Goal: Information Seeking & Learning: Check status

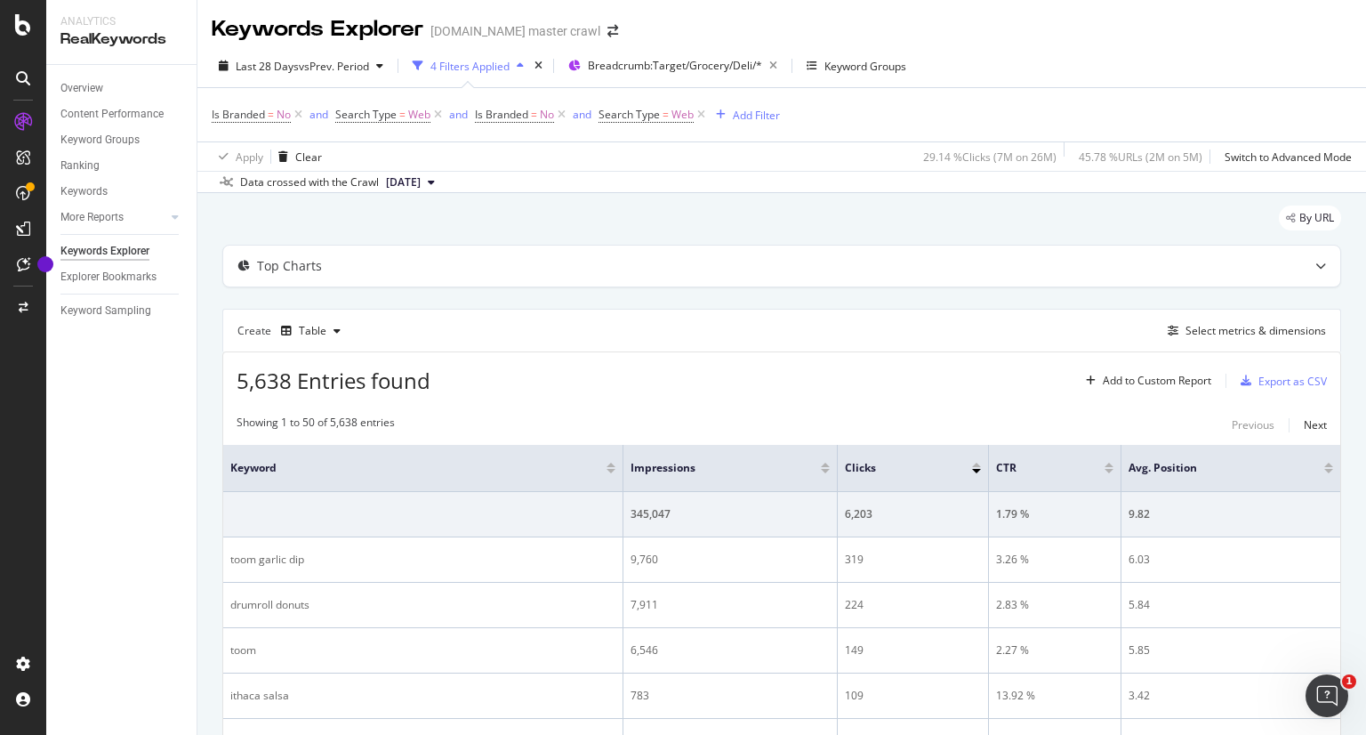
click at [505, 67] on div "4 Filters Applied" at bounding box center [469, 66] width 79 height 15
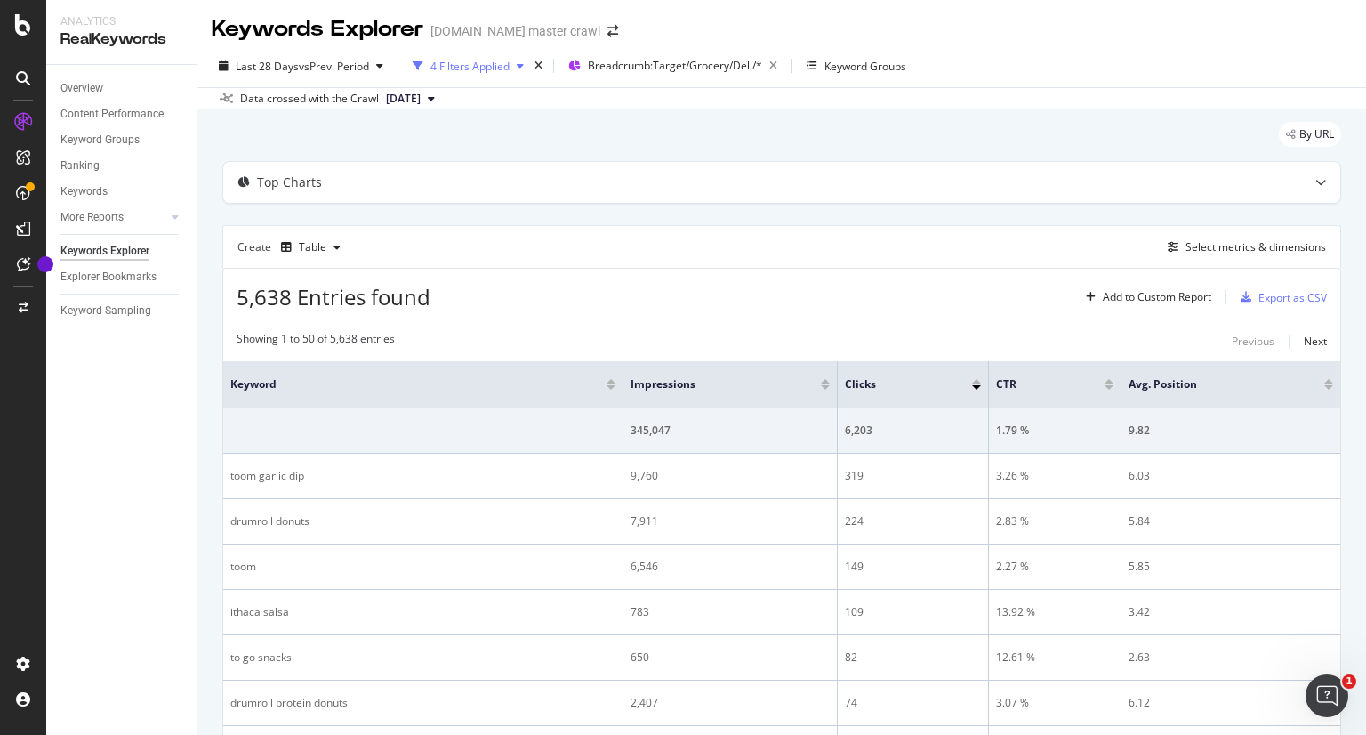
click at [505, 67] on div "4 Filters Applied" at bounding box center [469, 66] width 79 height 15
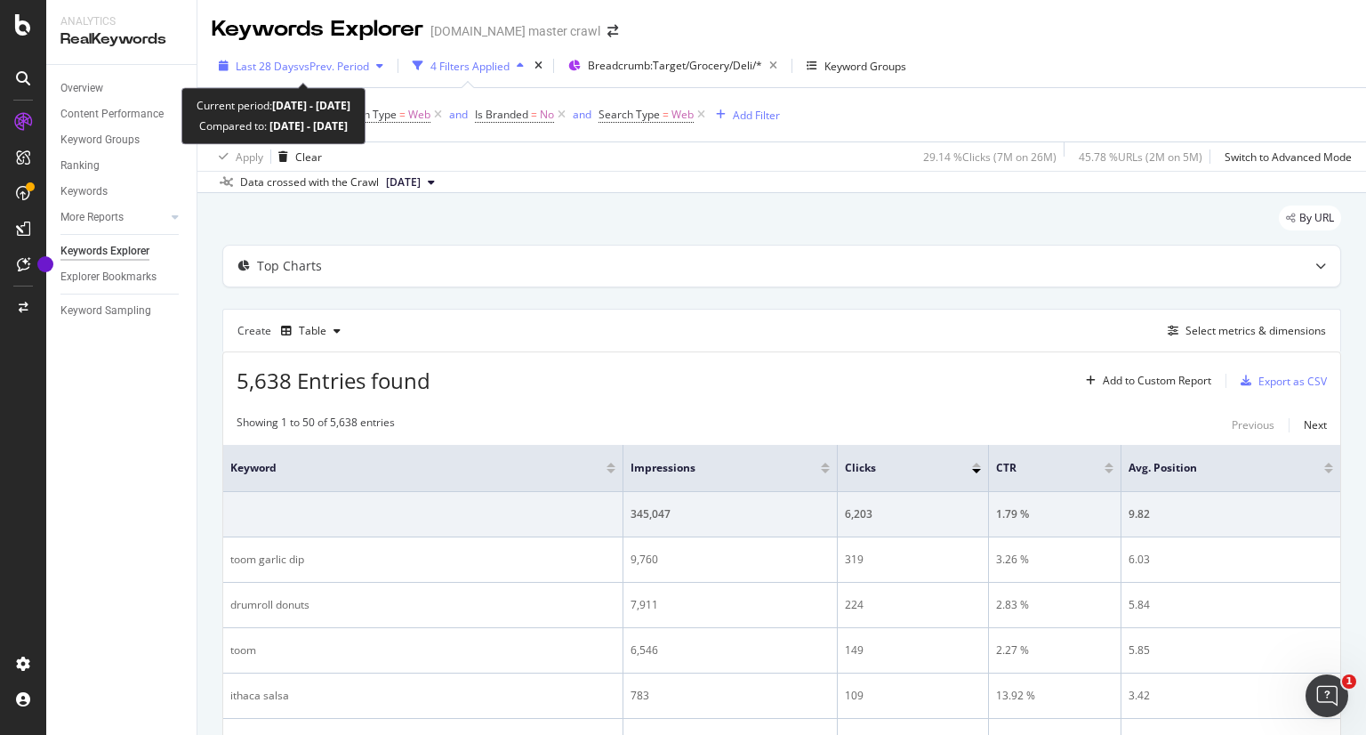
click at [362, 59] on span "vs Prev. Period" at bounding box center [334, 66] width 70 height 15
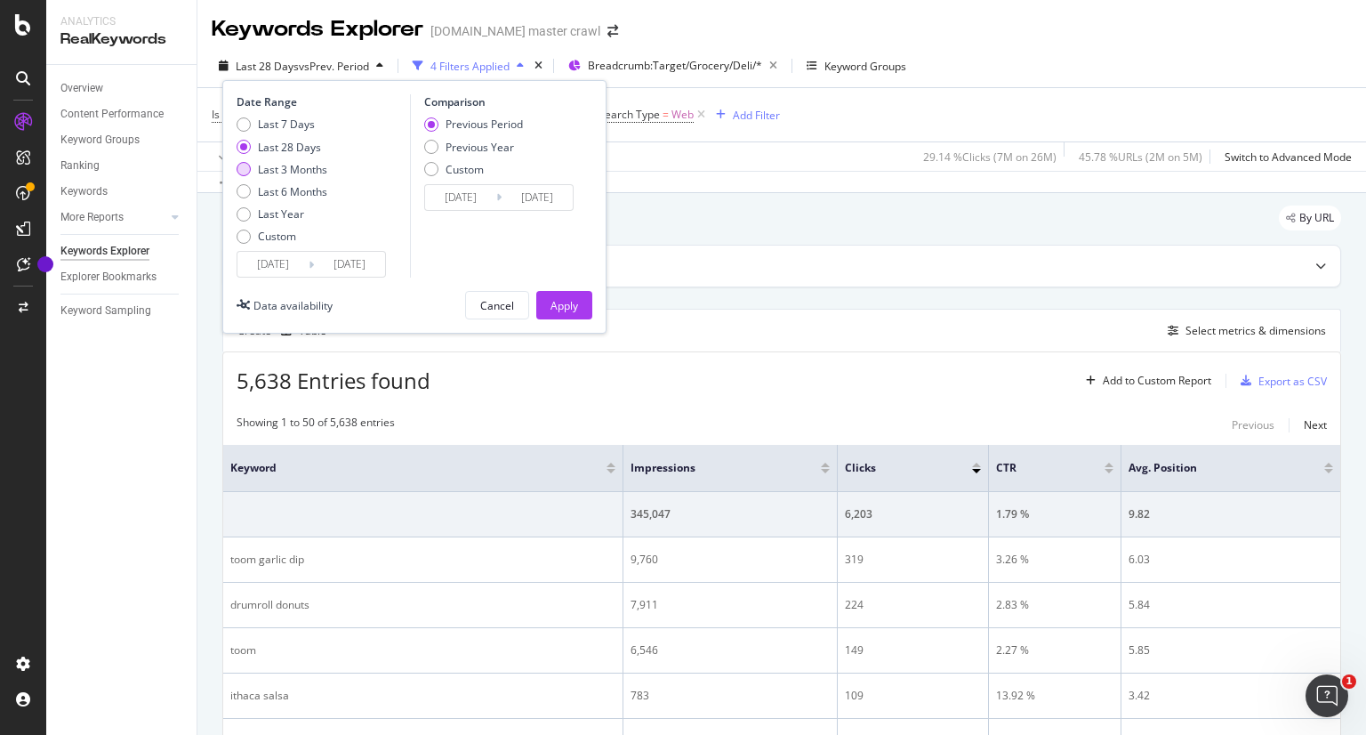
click at [313, 170] on div "Last 3 Months" at bounding box center [292, 169] width 69 height 15
type input "[DATE]"
click at [561, 306] on div "Apply" at bounding box center [565, 305] width 28 height 15
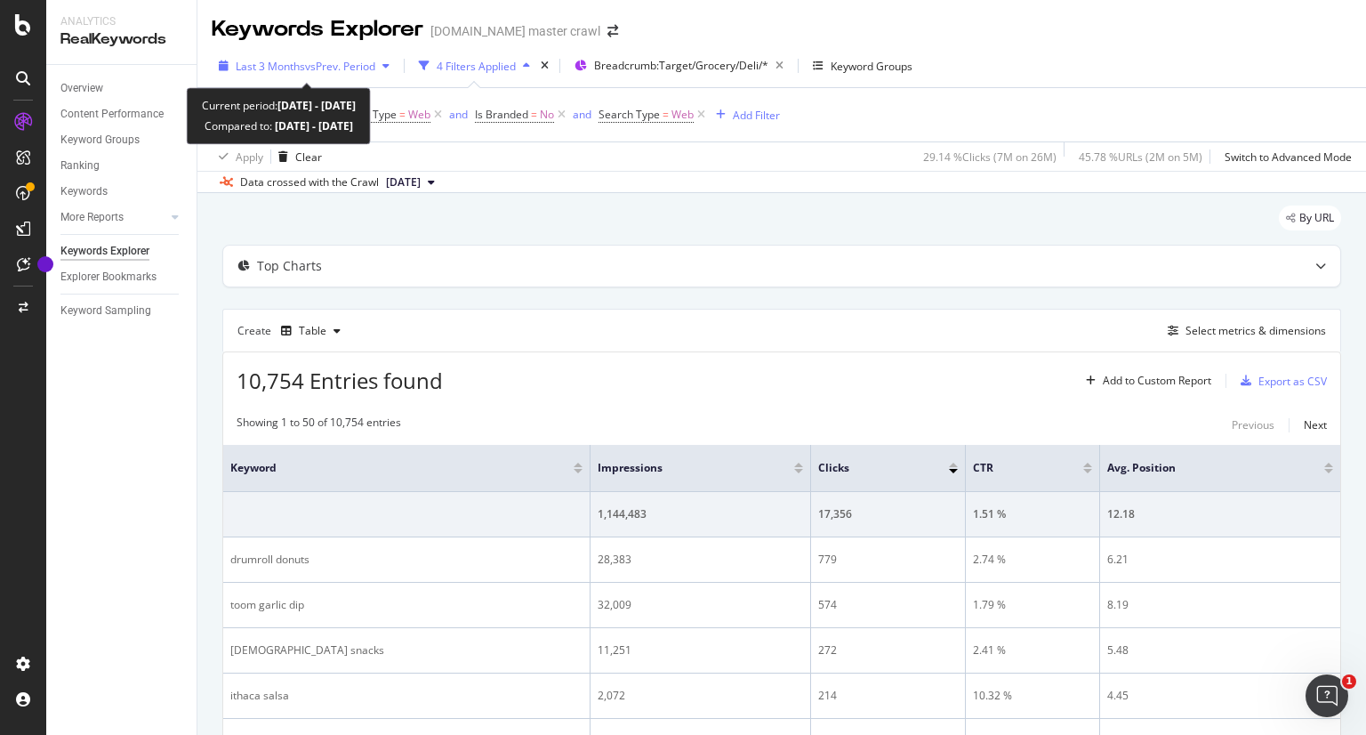
click at [366, 65] on span "vs Prev. Period" at bounding box center [340, 66] width 70 height 15
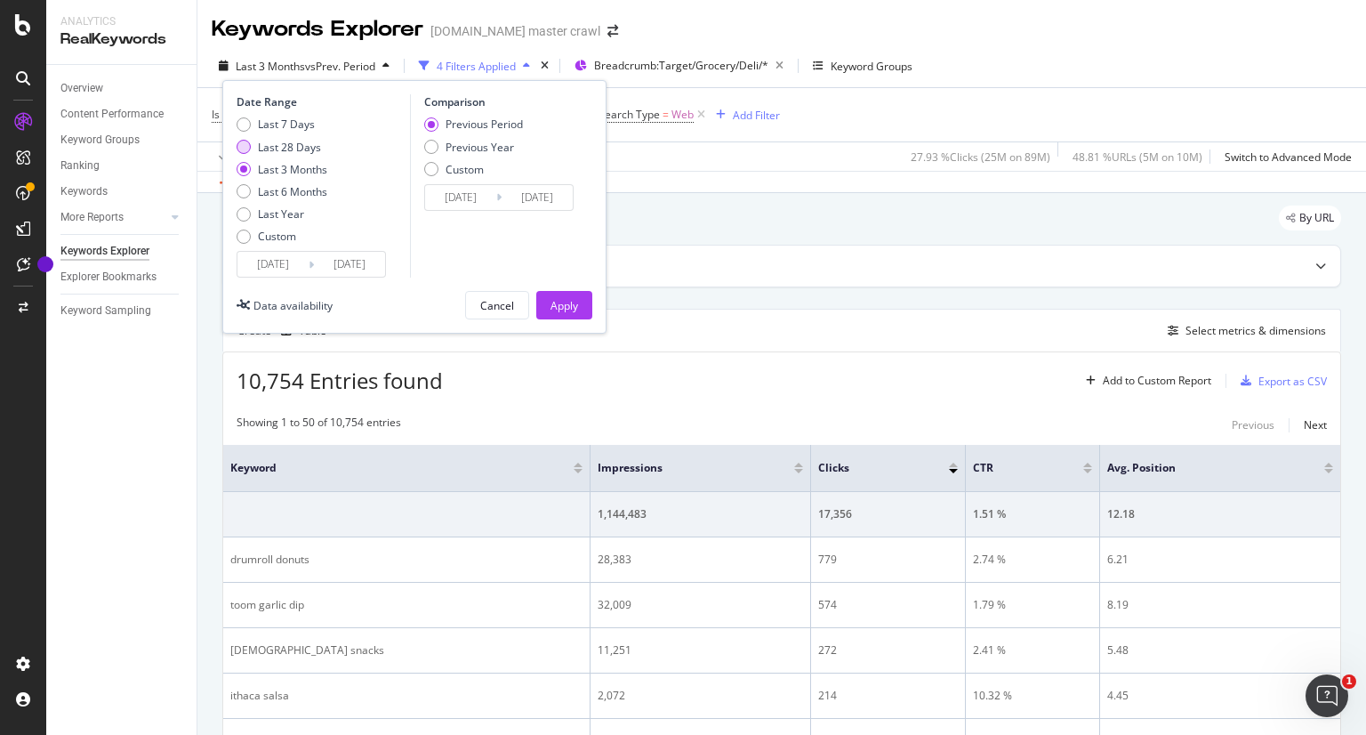
click at [298, 149] on div "Last 28 Days" at bounding box center [289, 147] width 63 height 15
type input "[DATE]"
click at [578, 303] on button "Apply" at bounding box center [564, 305] width 56 height 28
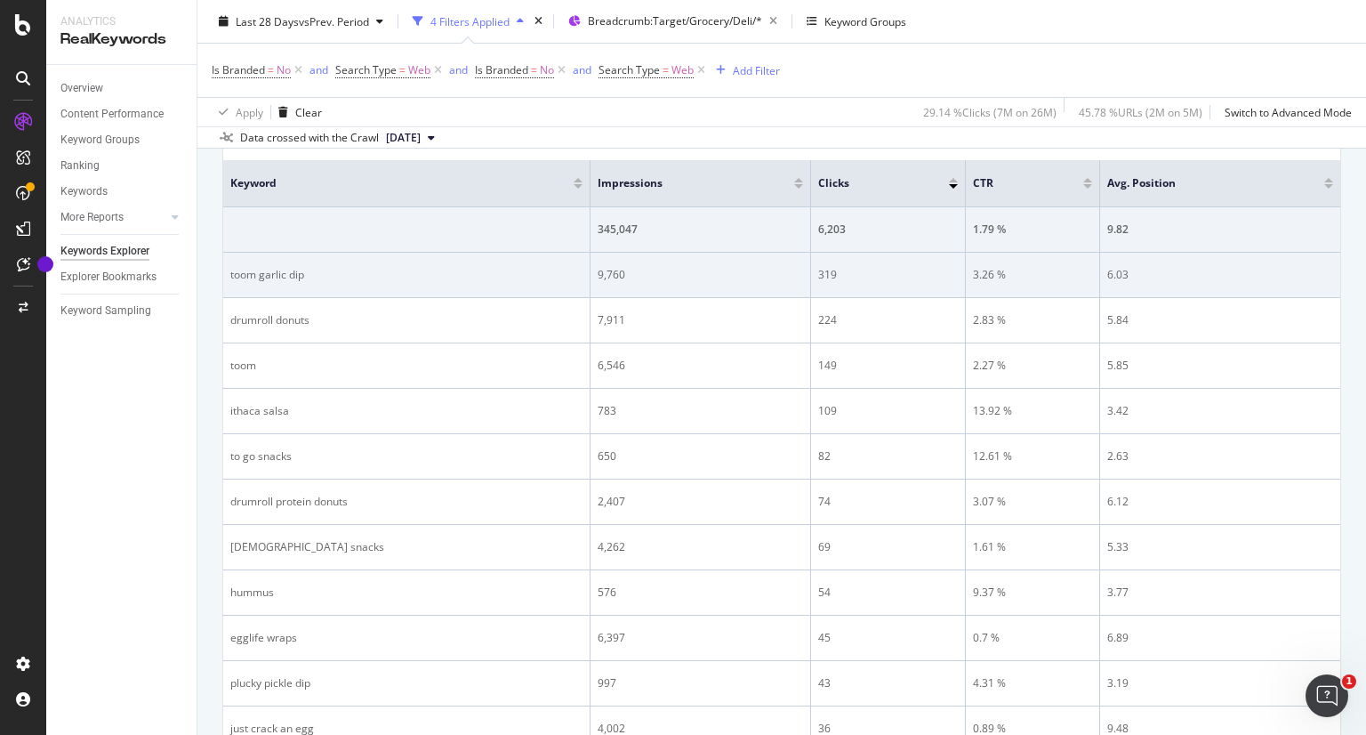
scroll to position [285, 0]
